Goal: Use online tool/utility: Utilize a website feature to perform a specific function

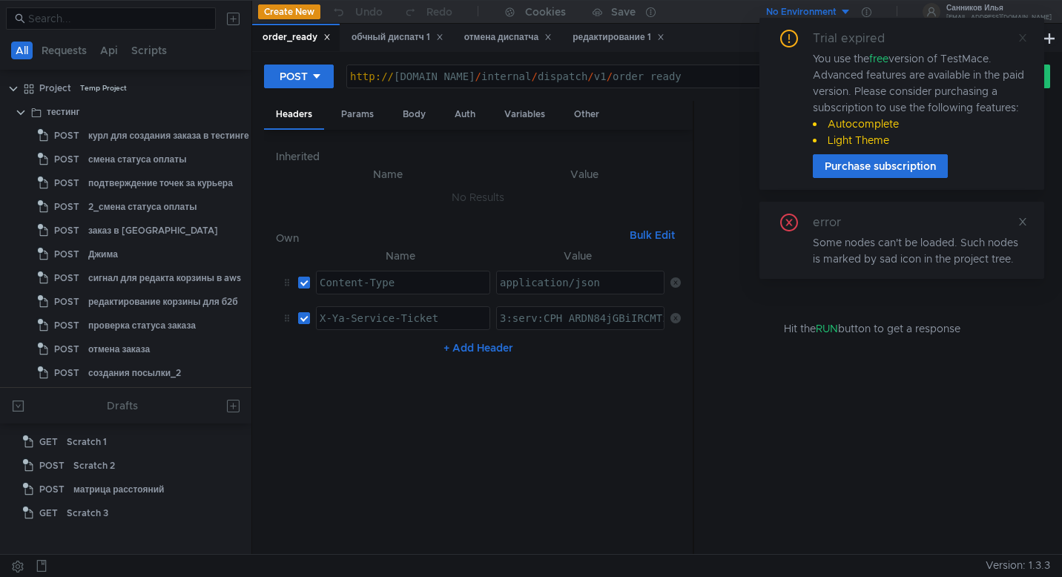
click at [1022, 39] on icon at bounding box center [1023, 38] width 10 height 10
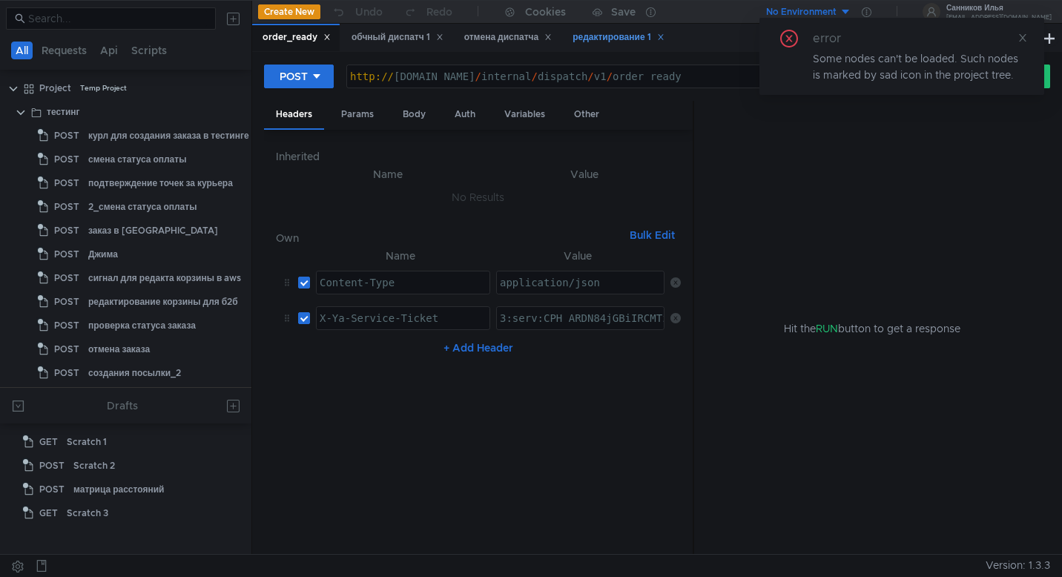
click at [605, 41] on div "редактирование 1" at bounding box center [618, 38] width 91 height 16
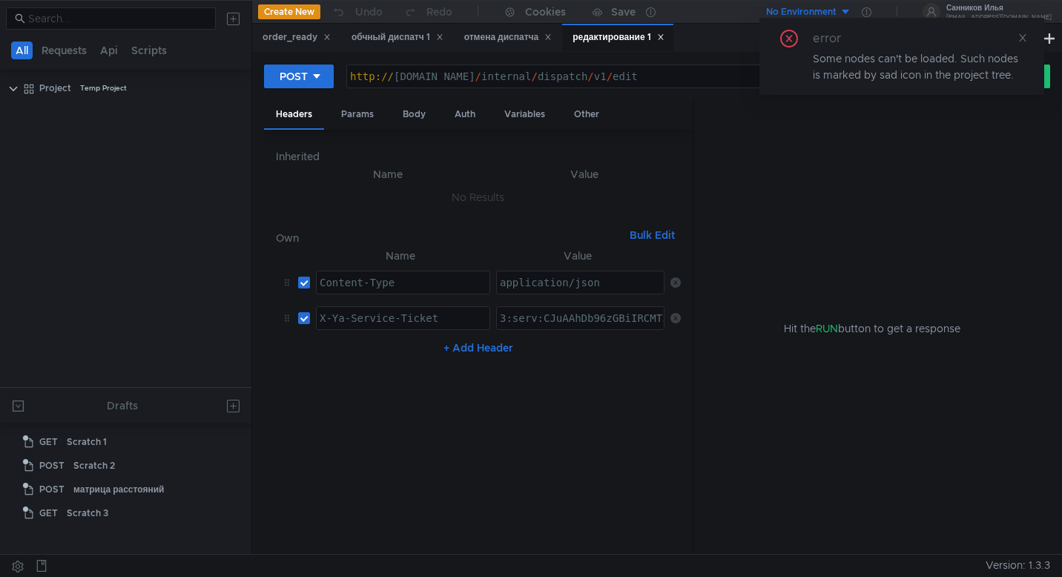
scroll to position [1592, 0]
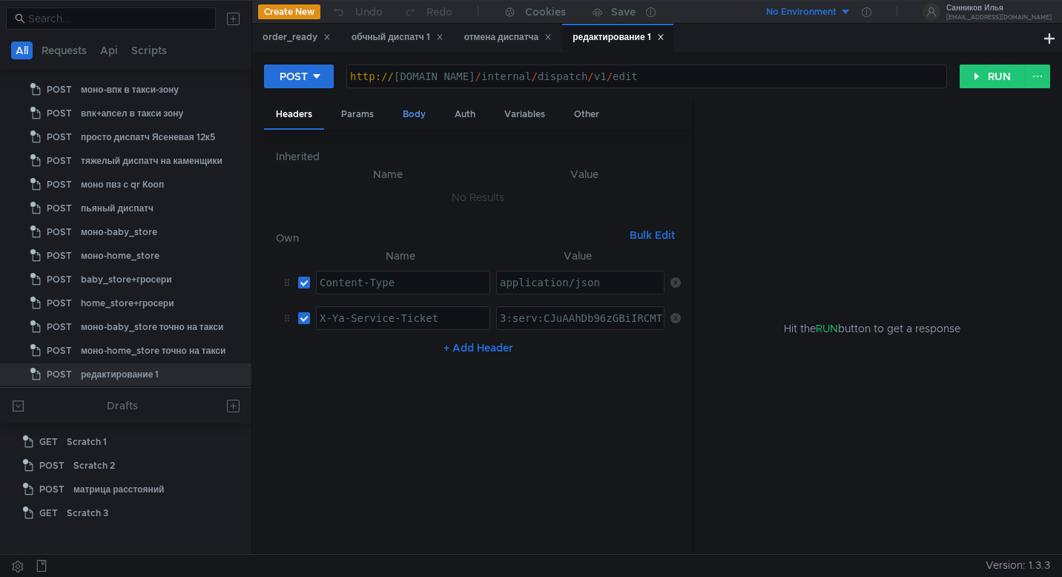
click at [413, 116] on div "Body" at bounding box center [414, 114] width 47 height 27
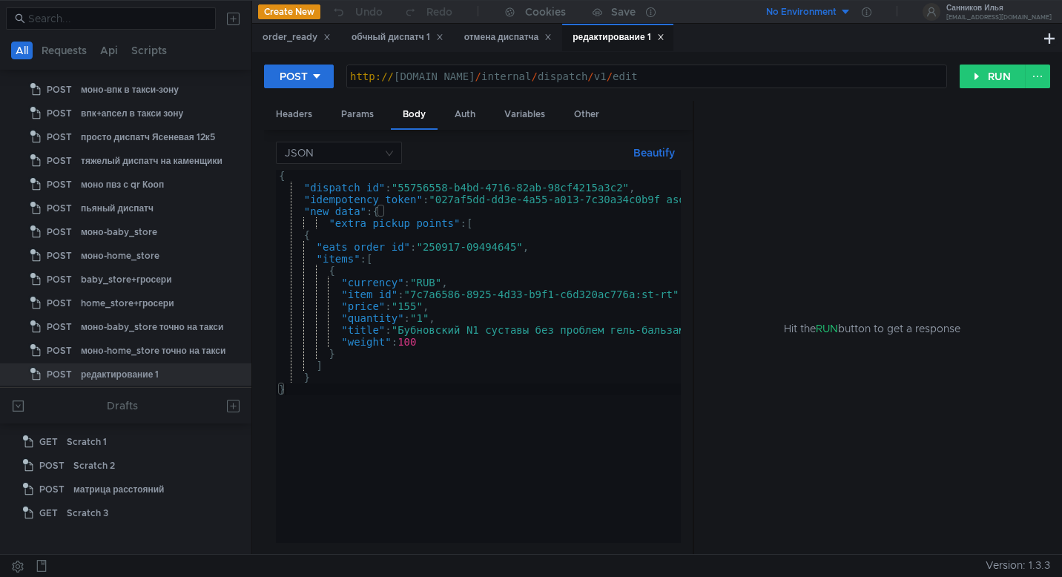
click at [582, 199] on div "{ "dispatch_id" : "55756558-b4bd-4716-82ab-98cf4215a3c2" , "idempotency_token" …" at bounding box center [537, 368] width 523 height 397
click at [996, 80] on button "RUN" at bounding box center [993, 77] width 66 height 24
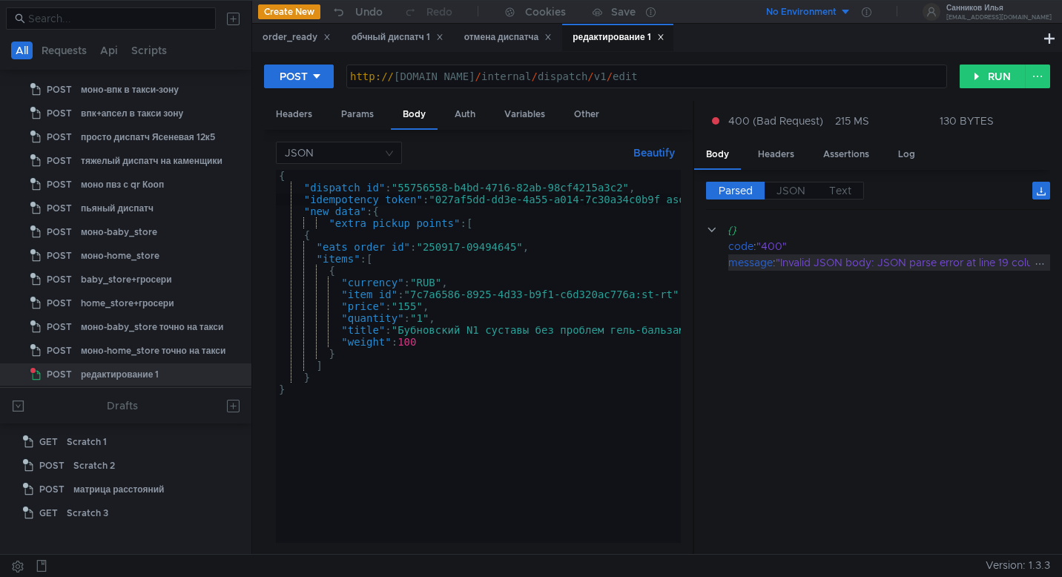
click at [884, 260] on div ""Invalid JSON body: JSON parse error at line 19 column 1: Missing a comma or ']…" at bounding box center [1034, 262] width 516 height 16
copy div "JSON"
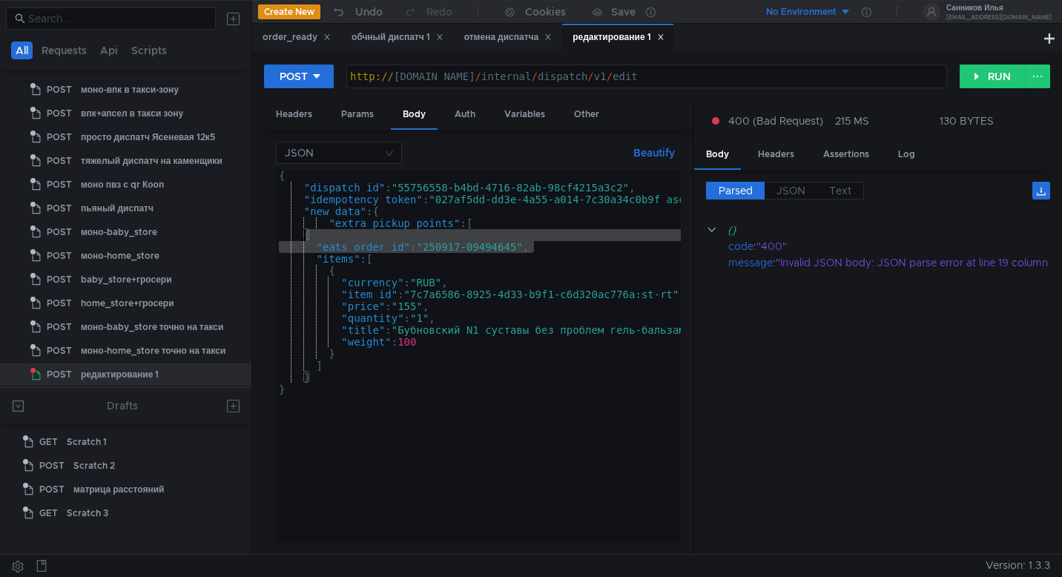
drag, startPoint x: 536, startPoint y: 249, endPoint x: 306, endPoint y: 239, distance: 230.9
click at [306, 239] on div "{ "dispatch_id" : "55756558-b4bd-4716-82ab-98cf4215a3c2" , "idempotency_token" …" at bounding box center [537, 365] width 523 height 391
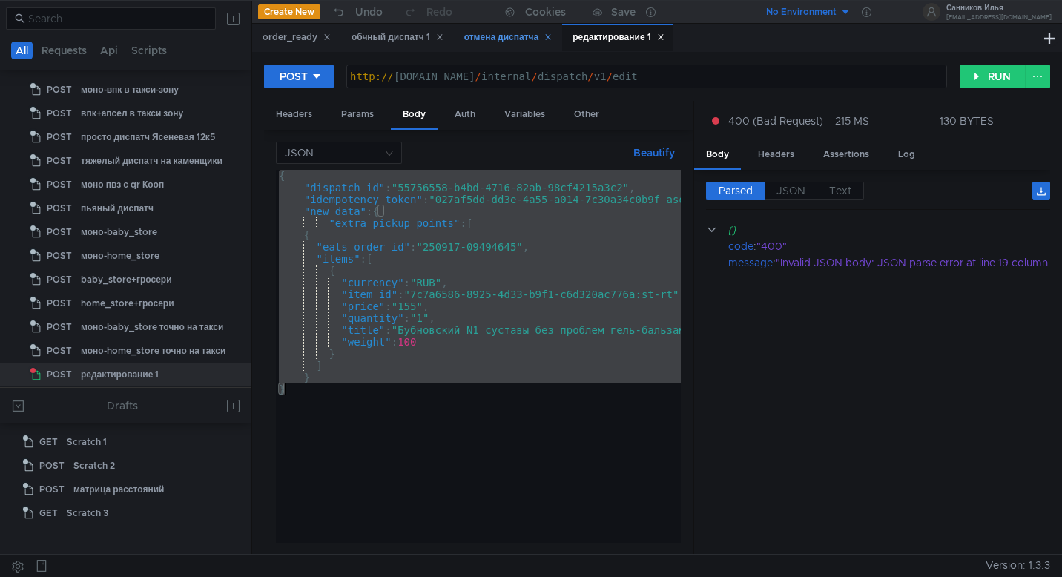
scroll to position [0, 1]
click at [499, 352] on div "{ "dispatch_id" : "55756558-b4bd-4716-82ab-98cf4215a3c2" , "idempotency_token" …" at bounding box center [537, 365] width 523 height 391
paste textarea
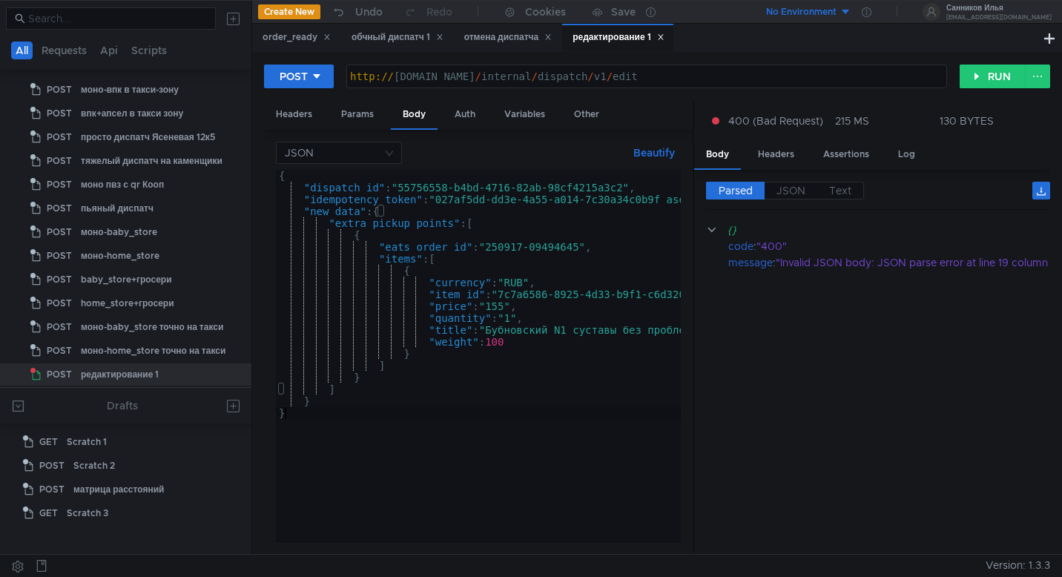
scroll to position [0, 0]
click at [993, 79] on button "RUN" at bounding box center [993, 77] width 66 height 24
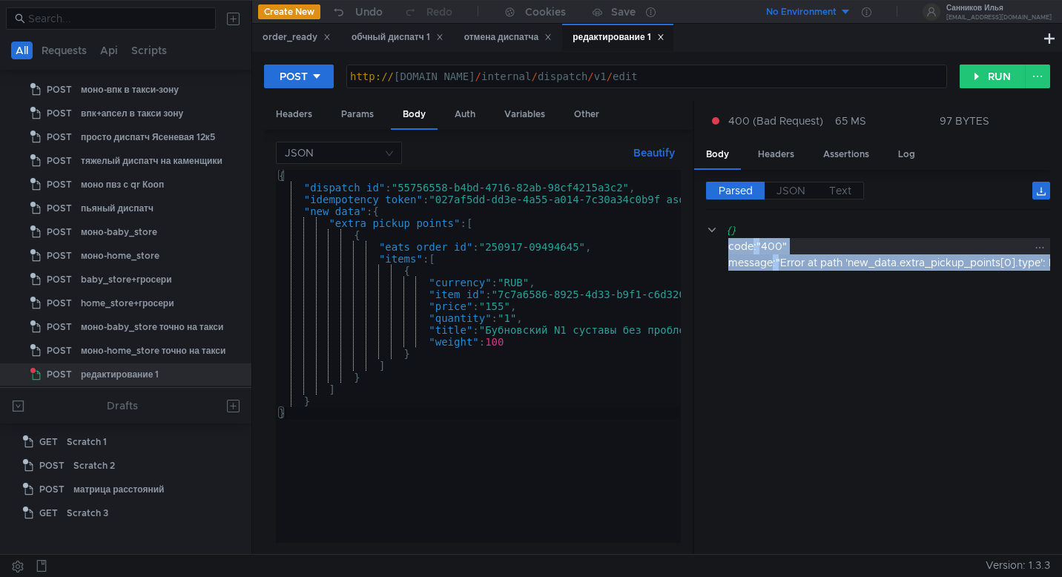
drag, startPoint x: 1034, startPoint y: 261, endPoint x: 730, endPoint y: 250, distance: 304.3
click at [730, 250] on div "{} code : "400" message : "Error at path 'new_data.extra_pickup_points[0].type'…" at bounding box center [928, 246] width 444 height 49
copy div "code : "400" message : "Error at path 'new_data.extra_pickup_points[0].type': F…"
click at [499, 303] on div "{ "dispatch_id" : "55756558-b4bd-4716-82ab-98cf4215a3c2" , "idempotency_token" …" at bounding box center [581, 365] width 610 height 391
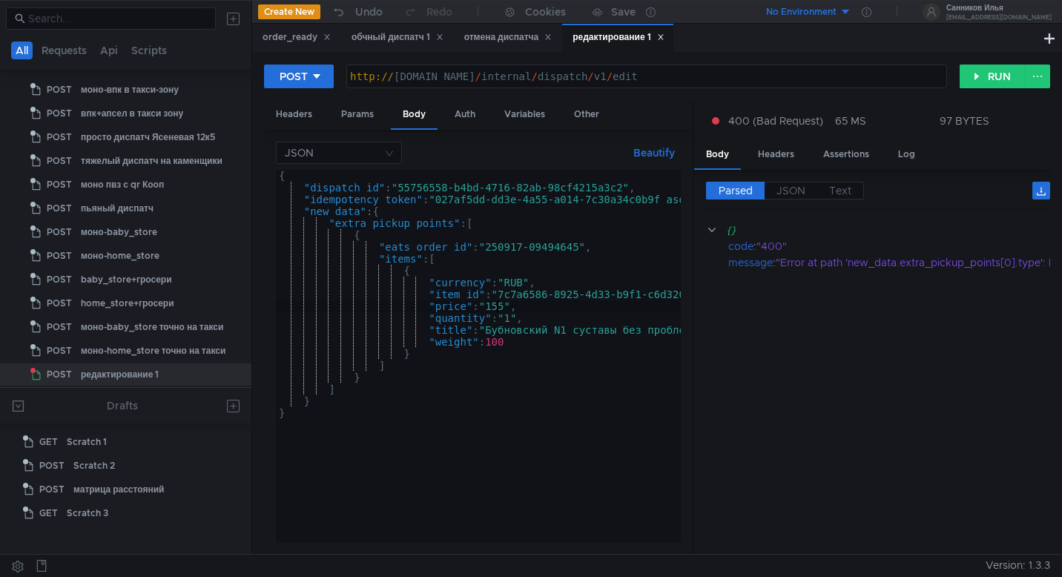
type textarea "} }"
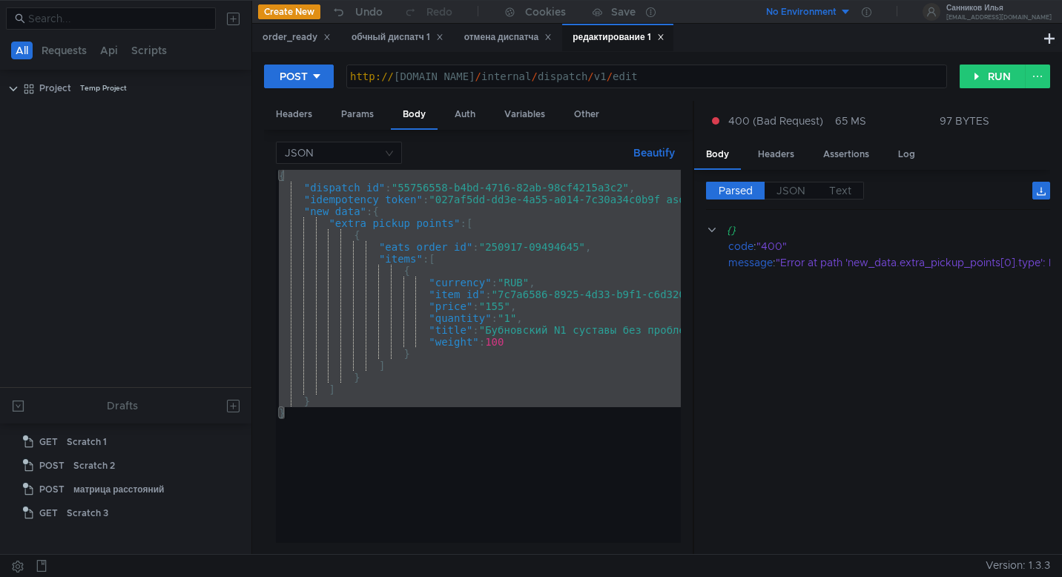
scroll to position [1592, 0]
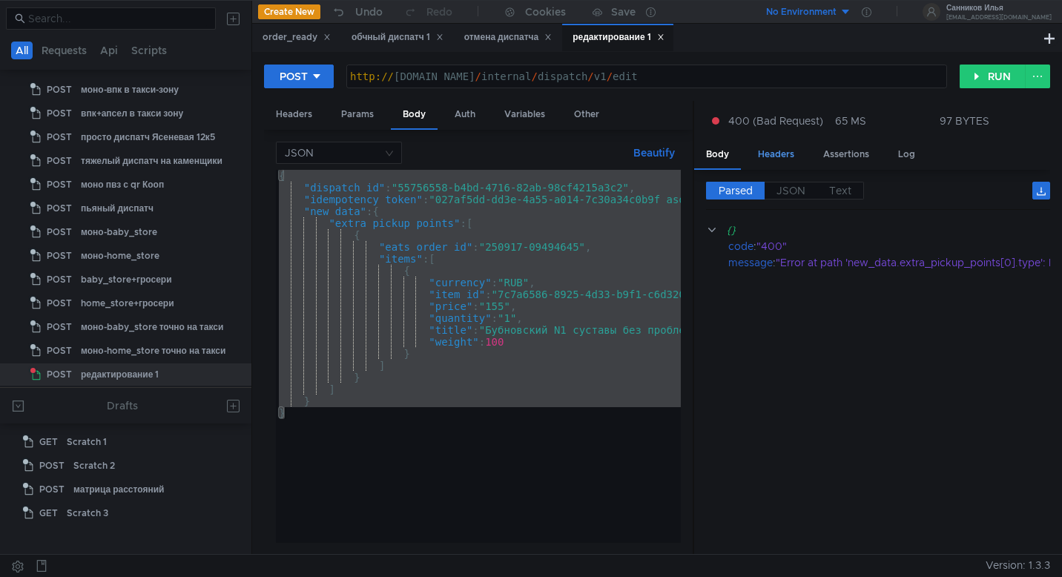
click at [776, 154] on div "Headers" at bounding box center [776, 154] width 60 height 27
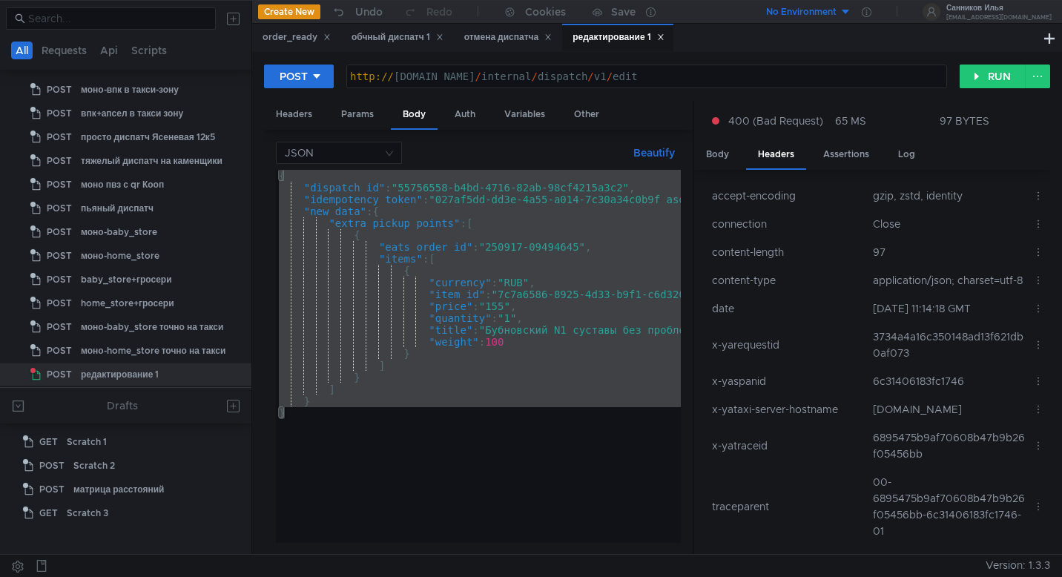
scroll to position [2, 0]
drag, startPoint x: 912, startPoint y: 349, endPoint x: 870, endPoint y: 337, distance: 43.9
click at [870, 337] on td "3734a4a16c350148ad13f621db0af073" at bounding box center [947, 342] width 160 height 45
copy td "3734a4a16c350148ad13f621db0af073"
drag, startPoint x: 920, startPoint y: 464, endPoint x: 871, endPoint y: 457, distance: 49.4
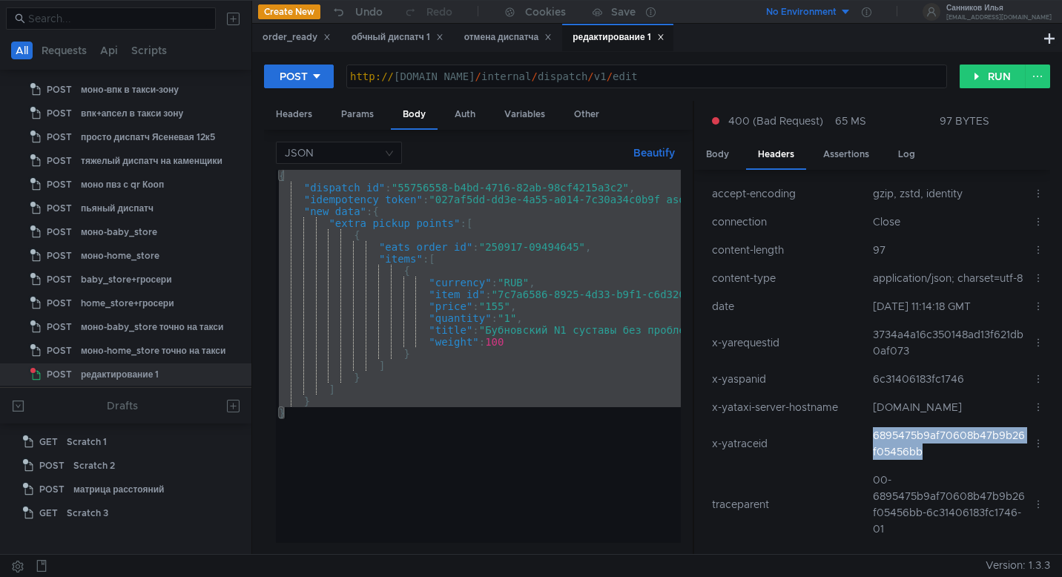
click at [871, 457] on td "6895475b9af70608b47b9b26f05456bb" at bounding box center [947, 443] width 160 height 45
copy td "6895475b9af70608b47b9b26f05456bb"
click at [725, 154] on div "Body" at bounding box center [717, 154] width 47 height 27
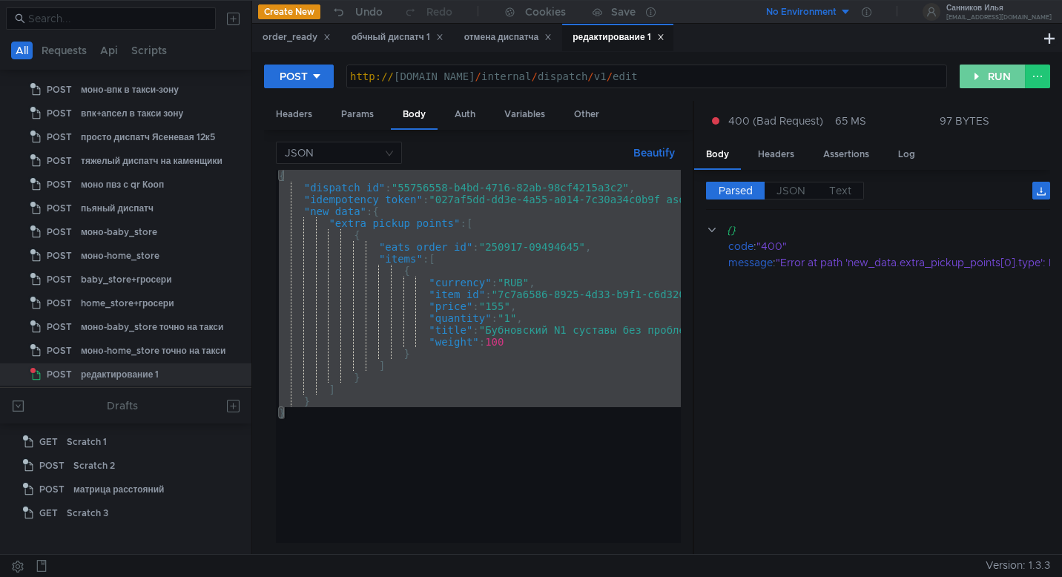
click at [992, 80] on button "RUN" at bounding box center [993, 77] width 66 height 24
click at [793, 152] on div "Headers" at bounding box center [776, 154] width 60 height 27
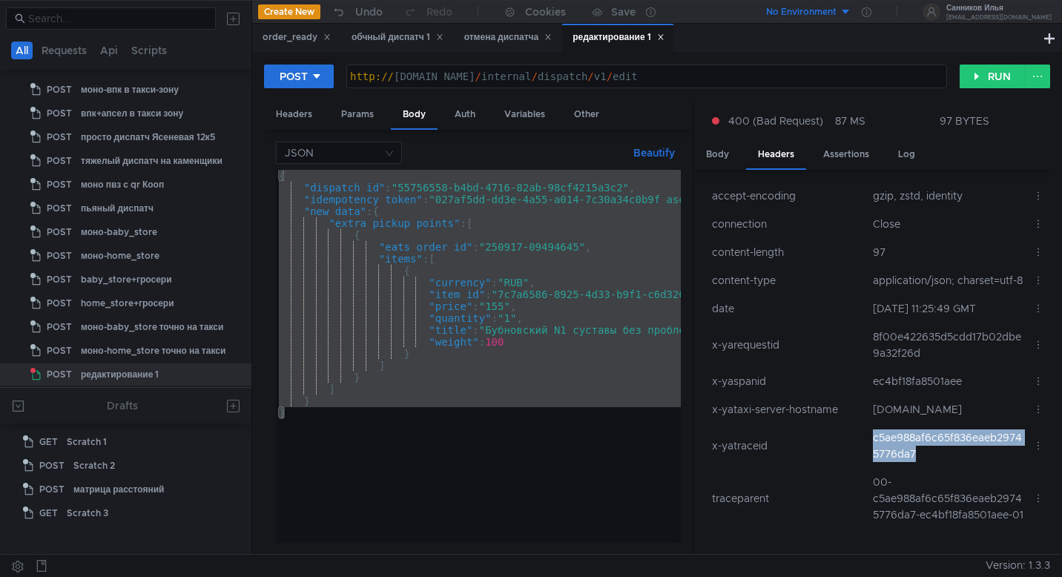
drag, startPoint x: 925, startPoint y: 486, endPoint x: 866, endPoint y: 477, distance: 60.0
click at [867, 468] on td "c5ae988af6c65f836eaeb29745776da7" at bounding box center [947, 446] width 160 height 45
copy td "c5ae988af6c65f836eaeb29745776da7"
click at [626, 364] on div "{ "dispatch_id" : "55756558-b4bd-4716-82ab-98cf4215a3c2" , "idempotency_token" …" at bounding box center [581, 365] width 610 height 391
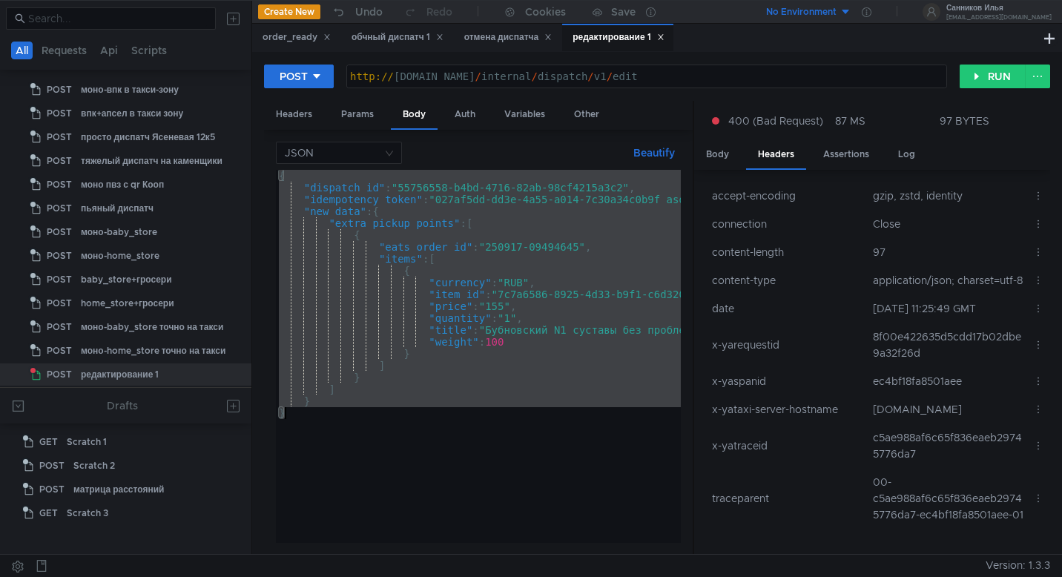
click at [571, 372] on div "{ "dispatch_id" : "55756558-b4bd-4716-82ab-98cf4215a3c2" , "idempotency_token" …" at bounding box center [581, 365] width 610 height 391
paste textarea
type textarea "}"
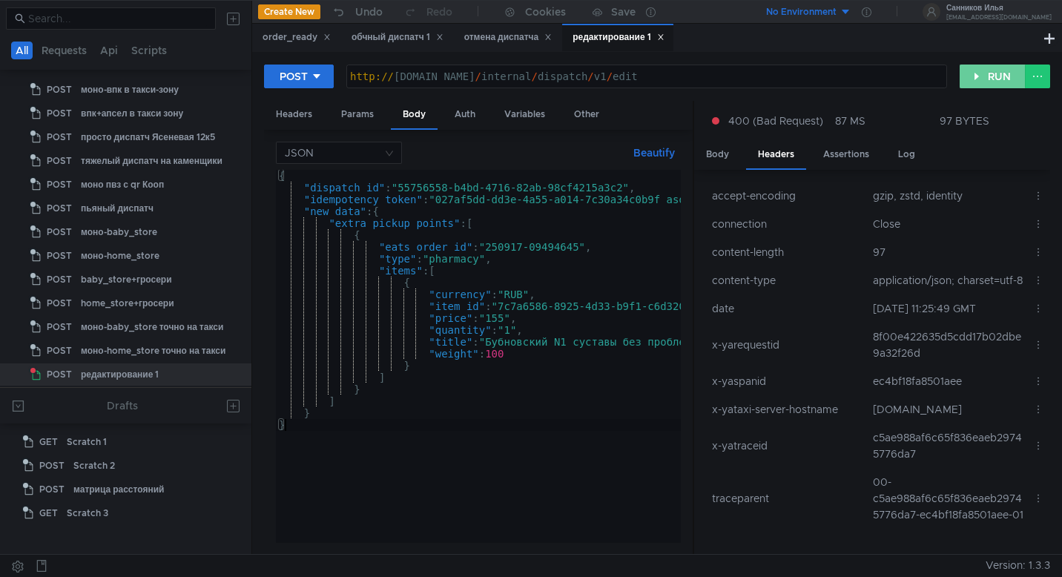
click at [983, 74] on button "RUN" at bounding box center [993, 77] width 66 height 24
click at [724, 164] on div "Body" at bounding box center [717, 154] width 47 height 27
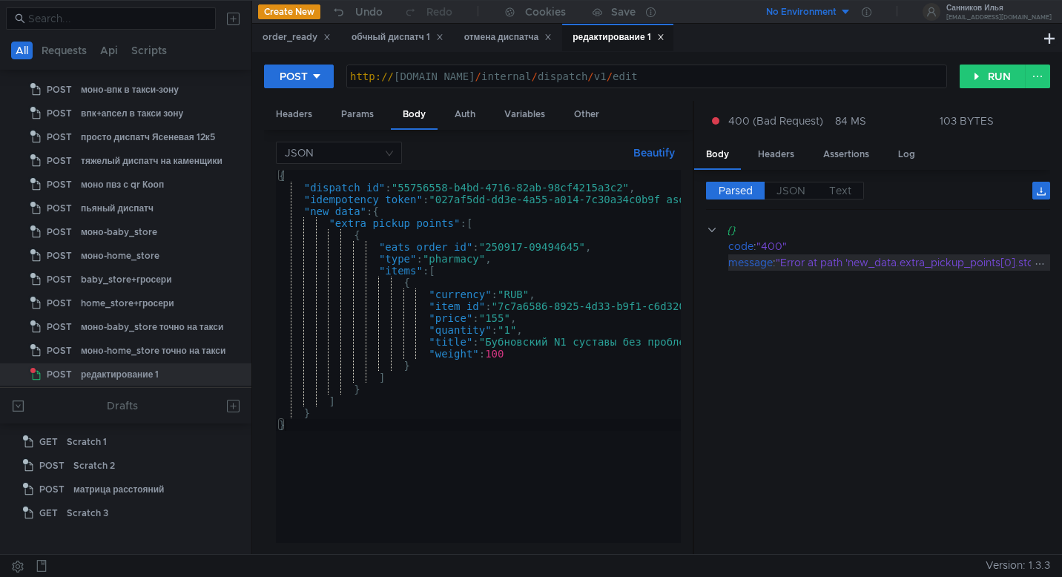
click at [889, 263] on div ""Error at path 'new_data.extra_pickup_points[0].store_info': Field is missing"" at bounding box center [967, 262] width 382 height 16
click at [912, 258] on div ""Error at path 'new_data.extra_pickup_points[0].store_info': Field is missing"" at bounding box center [967, 262] width 382 height 16
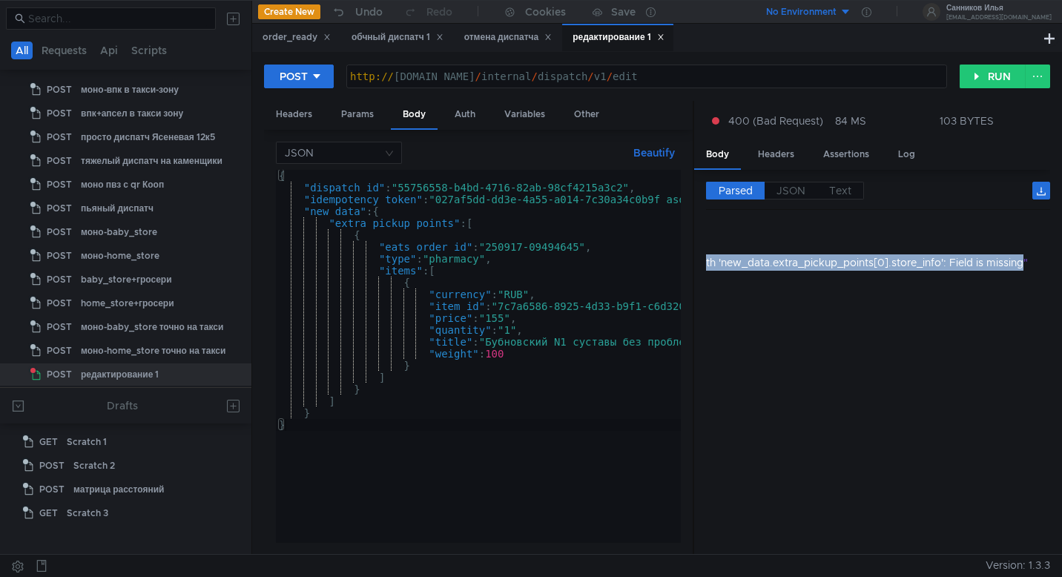
scroll to position [0, 0]
drag, startPoint x: 1024, startPoint y: 263, endPoint x: 727, endPoint y: 265, distance: 297.4
click at [727, 265] on app-tour-anchor "message : "Error at path 'new_data.extra_pickup_points[0].store_info': Field is…" at bounding box center [941, 262] width 471 height 16
copy div ""Error at path 'new_data.extra_pickup_points[0].store_info': Field is missing"
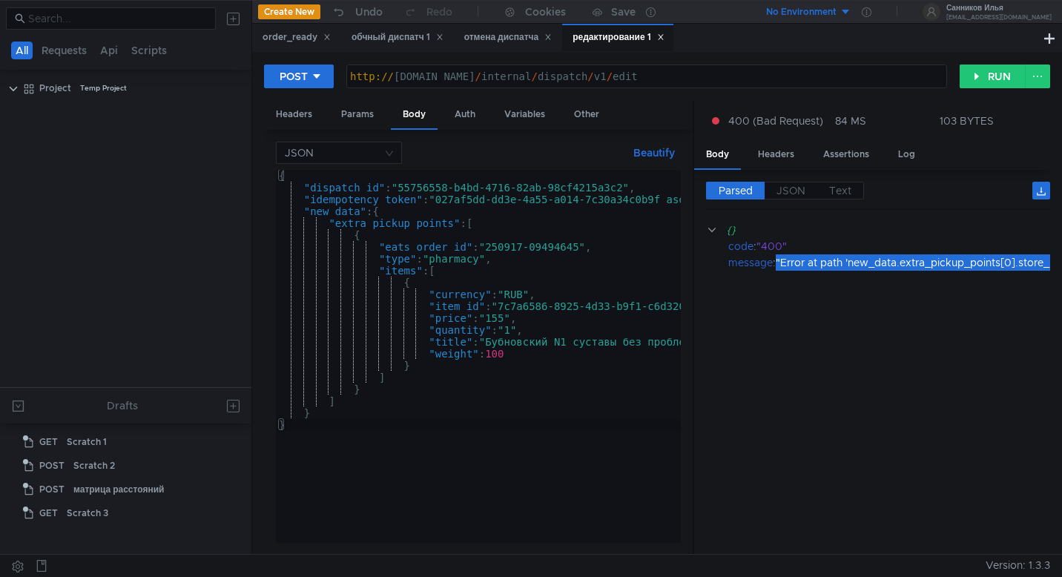
scroll to position [1592, 0]
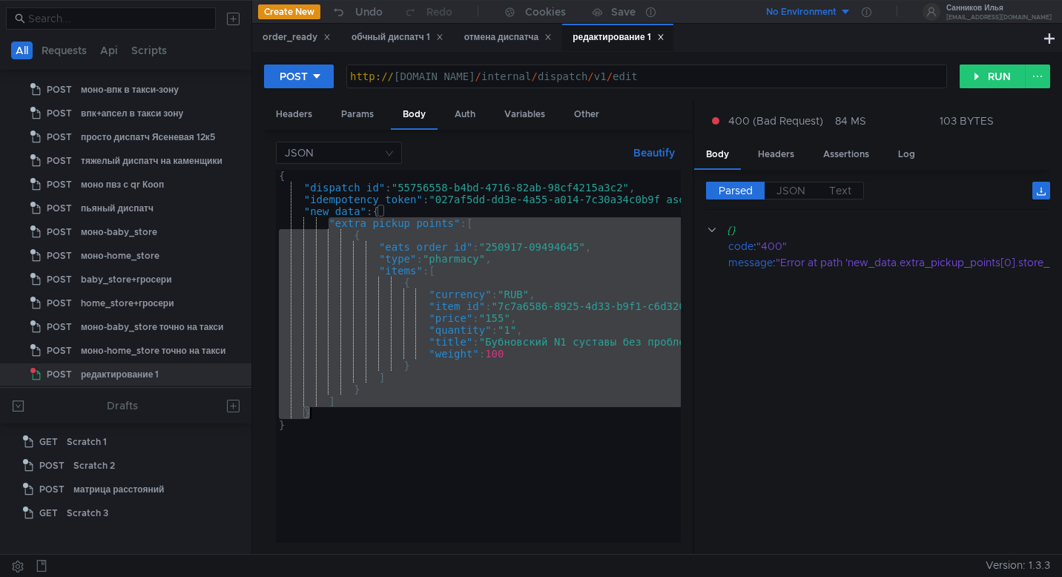
drag, startPoint x: 330, startPoint y: 225, endPoint x: 332, endPoint y: 412, distance: 187.7
click at [332, 412] on div "{ "dispatch_id" : "55756558-b4bd-4716-82ab-98cf4215a3c2" , "idempotency_token" …" at bounding box center [581, 365] width 610 height 391
click at [365, 404] on div "{ "dispatch_id" : "55756558-b4bd-4716-82ab-98cf4215a3c2" , "idempotency_token" …" at bounding box center [581, 365] width 610 height 391
drag, startPoint x: 350, startPoint y: 399, endPoint x: 331, endPoint y: 222, distance: 178.3
click at [331, 222] on div "{ "dispatch_id" : "55756558-b4bd-4716-82ab-98cf4215a3c2" , "idempotency_token" …" at bounding box center [581, 365] width 610 height 391
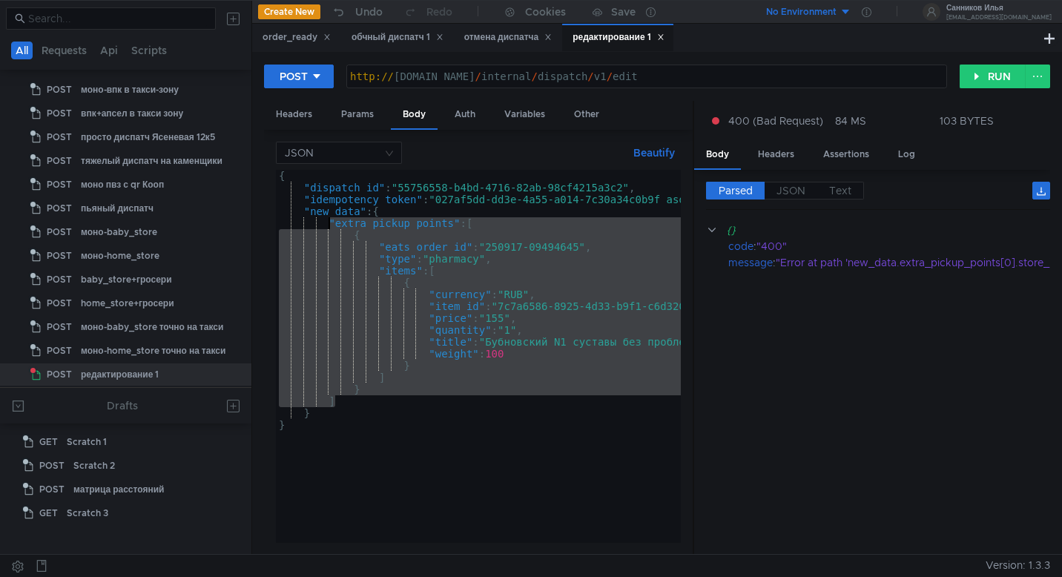
paste textarea "],"
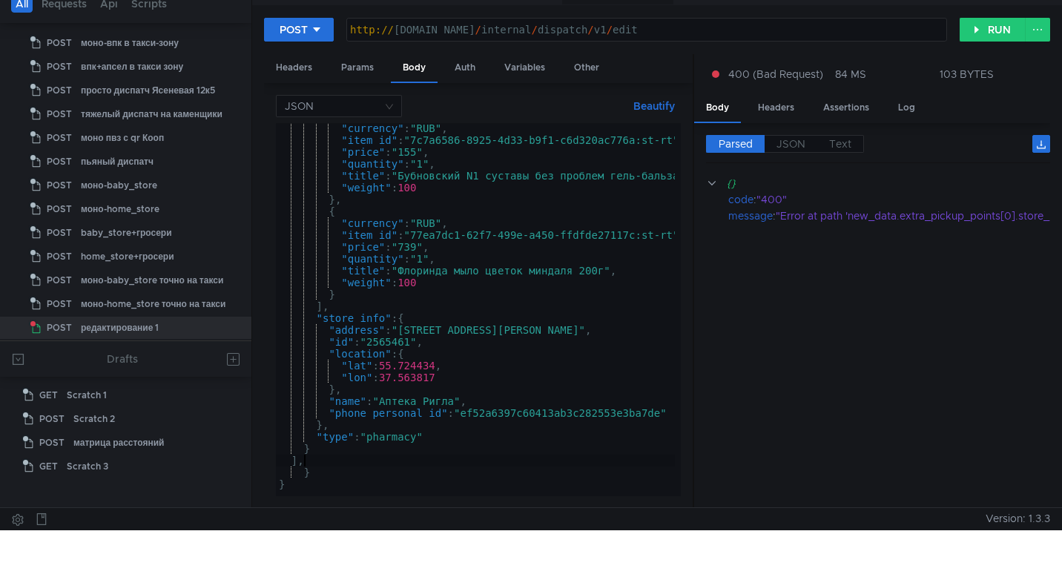
scroll to position [51, 0]
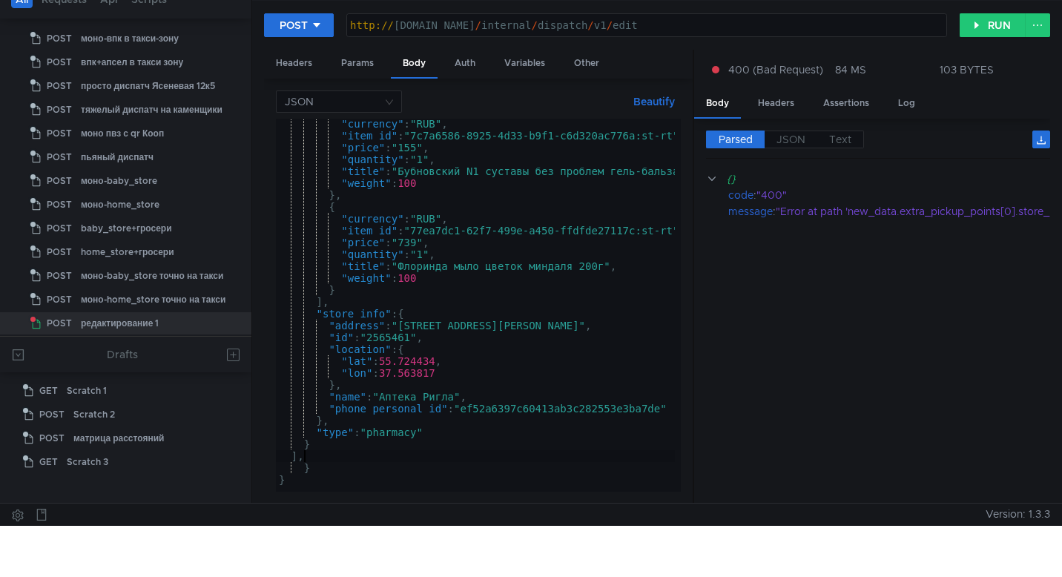
click at [314, 455] on div ""currency" : "RUB" , "item_id" : "7c7a6586-8925-4d33-b9f1-c6d320ac776a:st-rt" ,…" at bounding box center [537, 313] width 523 height 391
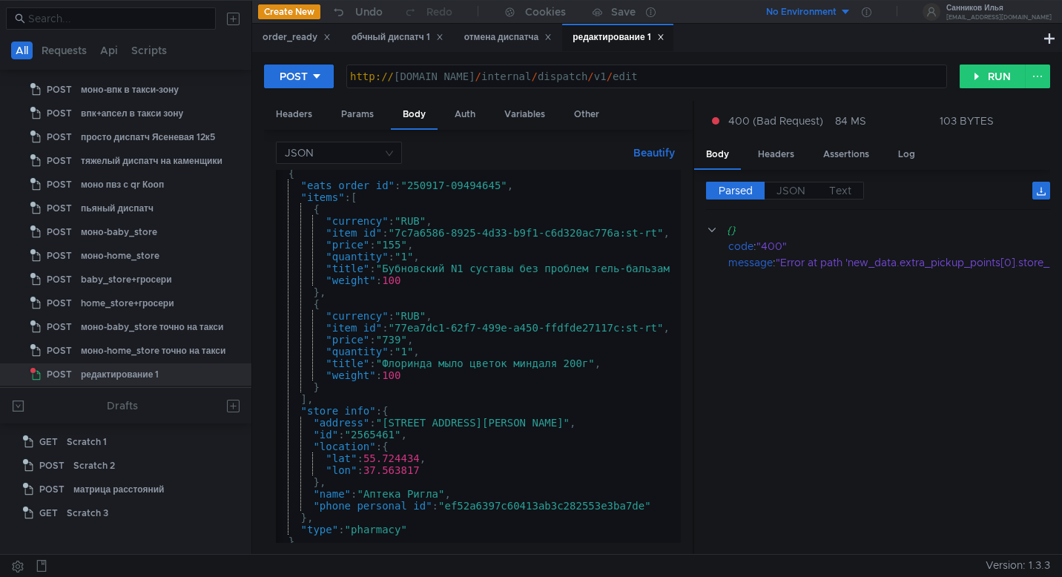
scroll to position [0, 0]
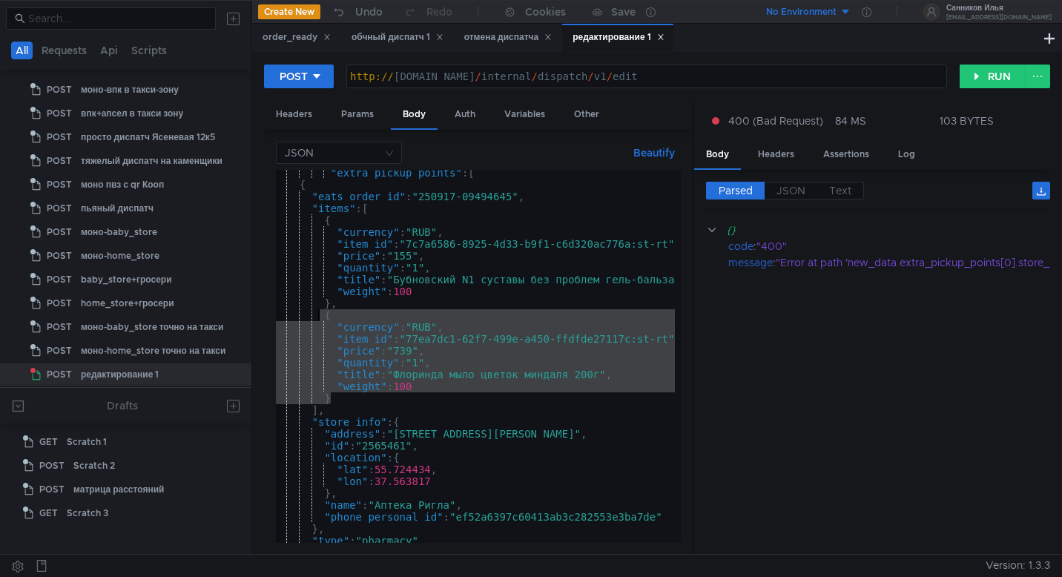
drag, startPoint x: 335, startPoint y: 400, endPoint x: 320, endPoint y: 321, distance: 80.0
click at [320, 321] on div ""extra_pickup_points" : [ { "eats_order_id" : "250917-09494645" , "items" : [ {…" at bounding box center [532, 362] width 523 height 391
type textarea ""currency": "RUB", "item_id": "77ea7dc1-62f7-499e-a450-ffdfde27117c:st-rt","
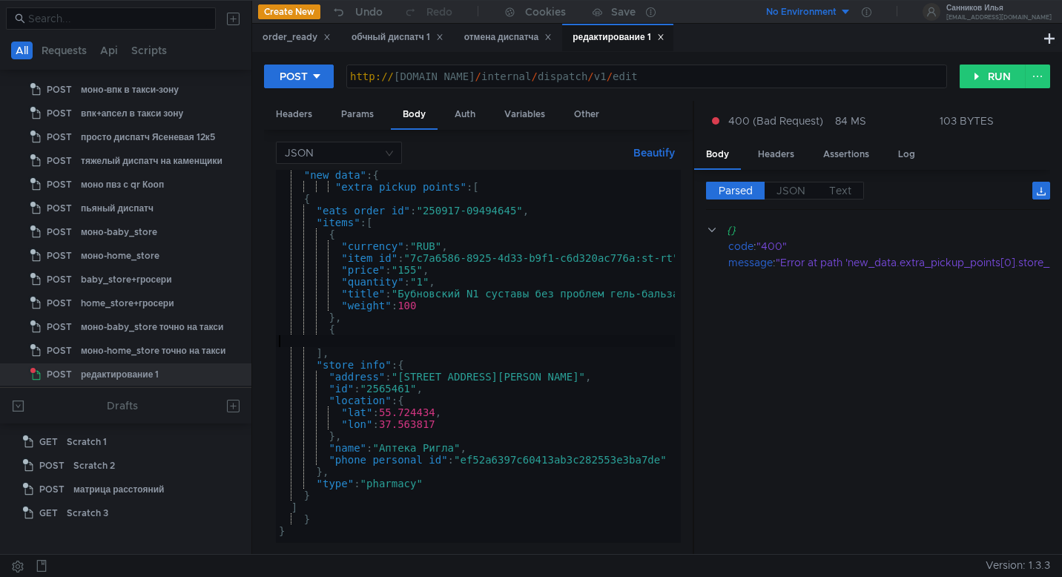
type textarea "{"
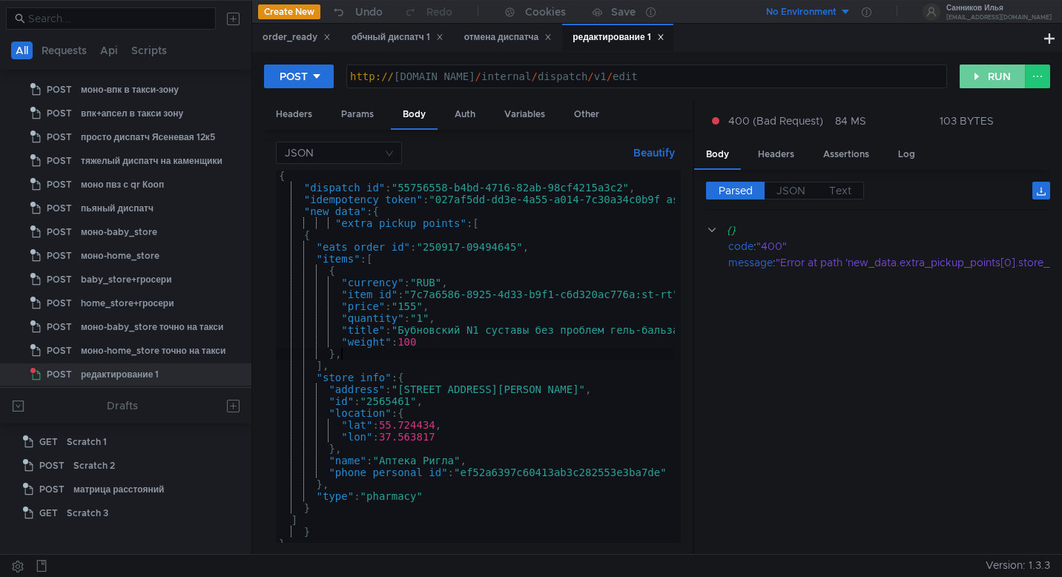
click at [986, 72] on button "RUN" at bounding box center [993, 77] width 66 height 24
click at [391, 378] on div "{ "dispatch_id" : "55756558-b4bd-4716-82ab-98cf4215a3c2" , "idempotency_token" …" at bounding box center [537, 365] width 523 height 391
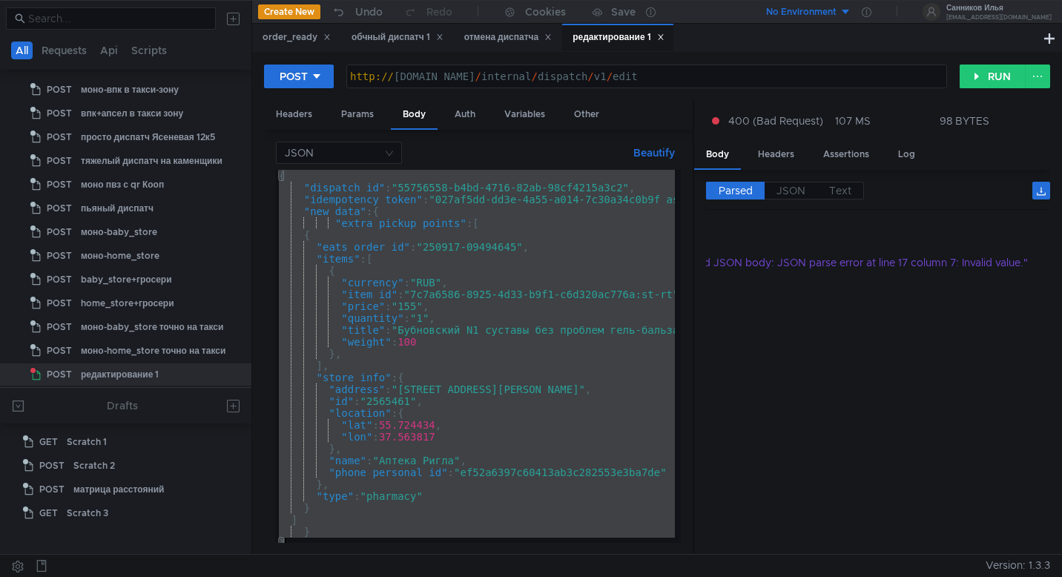
click at [337, 355] on div "{ "dispatch_id" : "55756558-b4bd-4716-82ab-98cf4215a3c2" , "idempotency_token" …" at bounding box center [537, 365] width 523 height 391
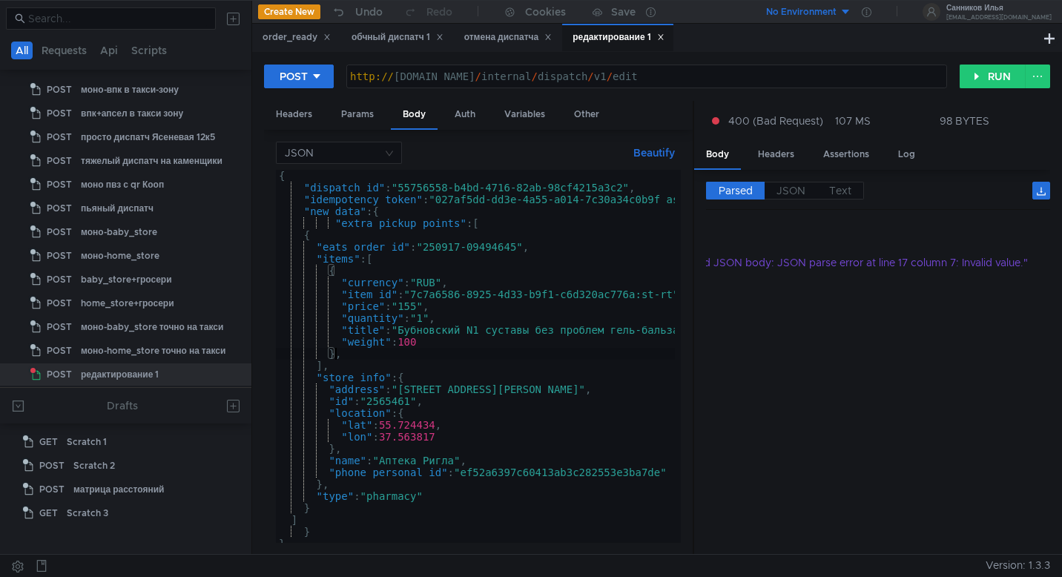
click at [346, 355] on div "{ "dispatch_id" : "55756558-b4bd-4716-82ab-98cf4215a3c2" , "idempotency_token" …" at bounding box center [537, 365] width 523 height 391
type textarea "}"
click at [979, 70] on button "RUN" at bounding box center [993, 77] width 66 height 24
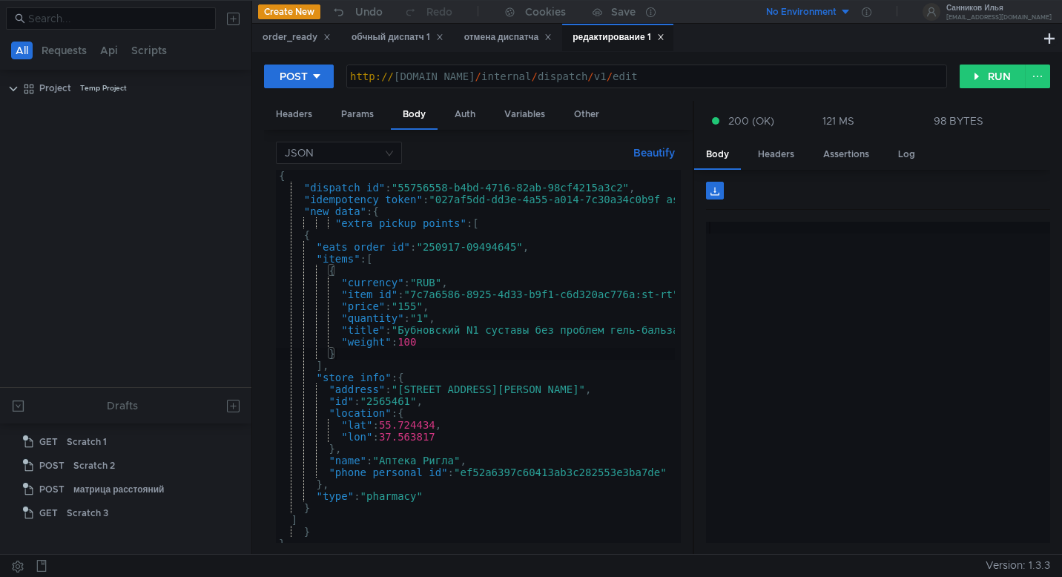
scroll to position [1592, 0]
